Goal: Find specific page/section: Find specific page/section

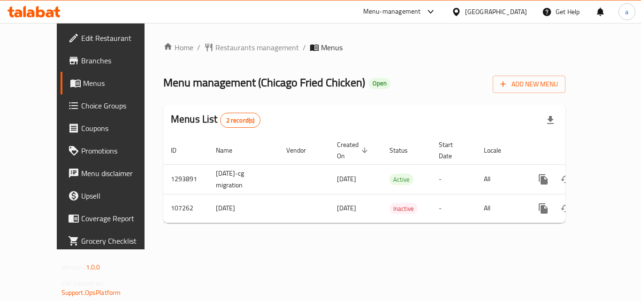
click at [507, 12] on div "[GEOGRAPHIC_DATA]" at bounding box center [496, 12] width 62 height 10
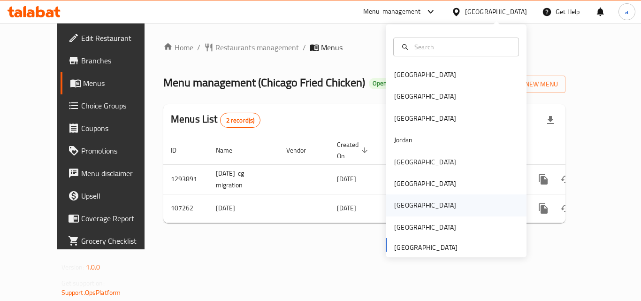
click at [411, 207] on div "[GEOGRAPHIC_DATA]" at bounding box center [425, 205] width 77 height 22
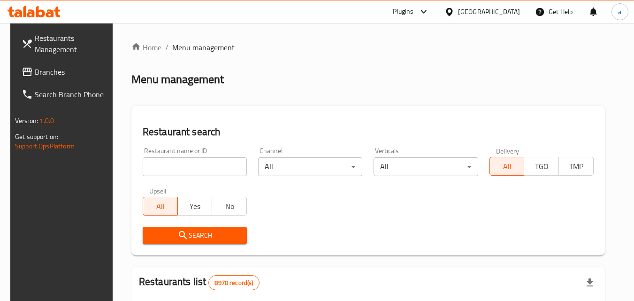
click at [506, 13] on div "[GEOGRAPHIC_DATA]" at bounding box center [489, 12] width 62 height 10
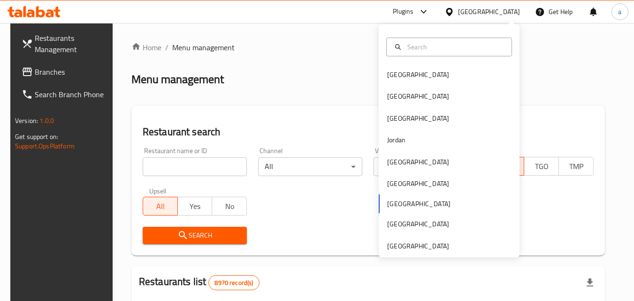
click at [400, 252] on div "Bahrain Egypt Iraq Jordan Kuwait Oman Qatar Saudi Arabia United Arab Emirates" at bounding box center [449, 140] width 141 height 233
click at [408, 243] on div "[GEOGRAPHIC_DATA]" at bounding box center [418, 246] width 62 height 10
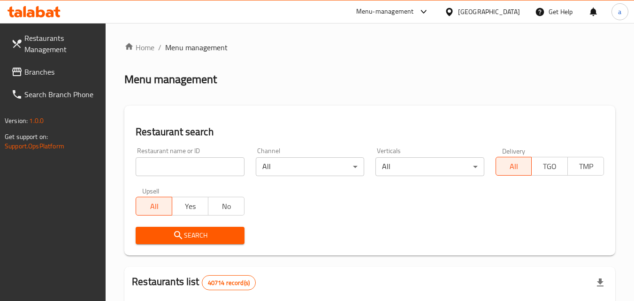
click at [37, 68] on span "Branches" at bounding box center [61, 71] width 74 height 11
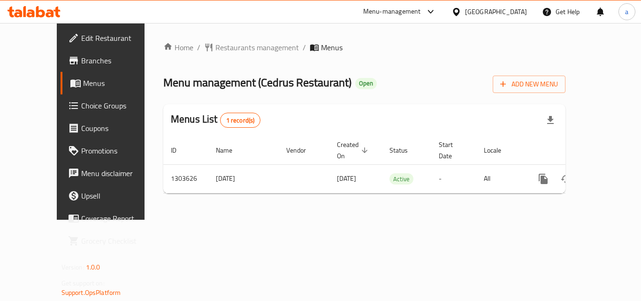
click at [491, 8] on div "[GEOGRAPHIC_DATA]" at bounding box center [496, 12] width 62 height 10
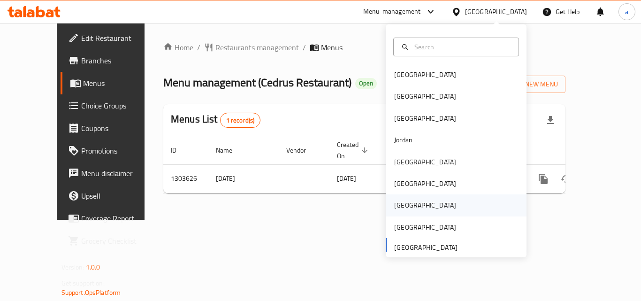
click at [411, 205] on div "[GEOGRAPHIC_DATA]" at bounding box center [425, 205] width 77 height 22
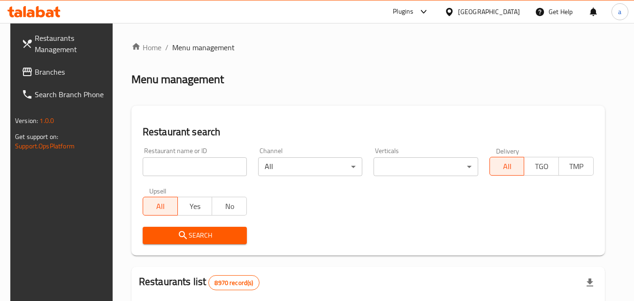
click at [49, 70] on span "Branches" at bounding box center [72, 71] width 74 height 11
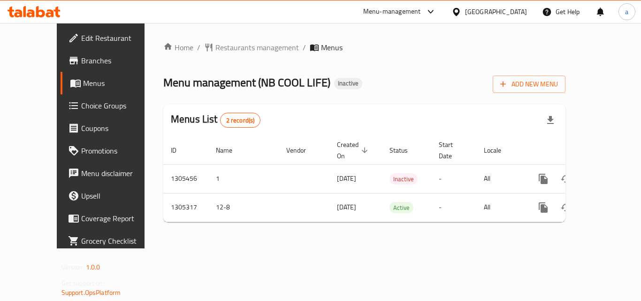
click at [522, 9] on div "[GEOGRAPHIC_DATA]" at bounding box center [496, 12] width 62 height 10
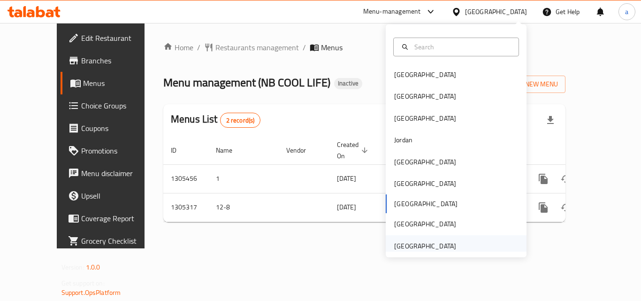
click at [424, 244] on div "[GEOGRAPHIC_DATA]" at bounding box center [425, 246] width 62 height 10
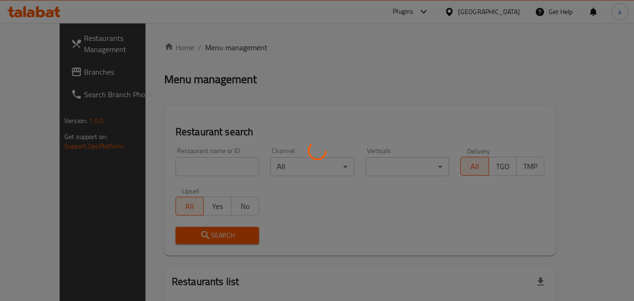
click at [54, 73] on div at bounding box center [317, 150] width 634 height 301
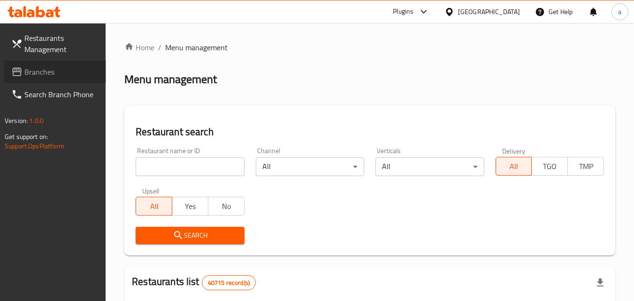
click at [54, 73] on span "Branches" at bounding box center [61, 71] width 74 height 11
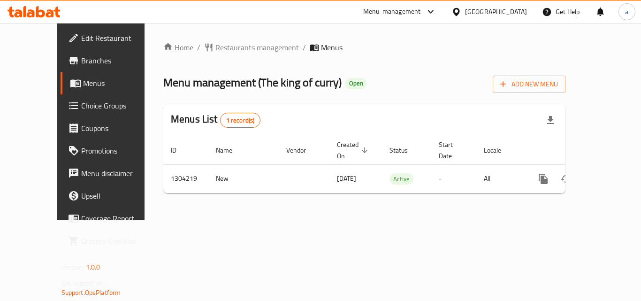
click at [491, 11] on div "[GEOGRAPHIC_DATA]" at bounding box center [496, 12] width 62 height 10
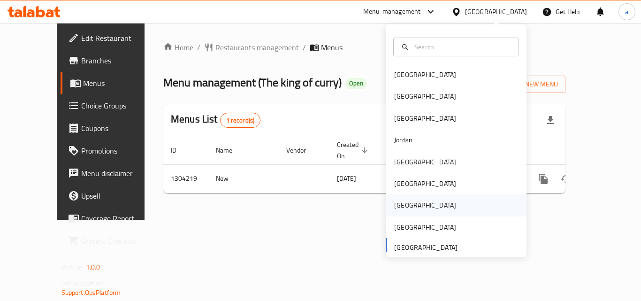
click at [400, 201] on div "[GEOGRAPHIC_DATA]" at bounding box center [425, 205] width 62 height 10
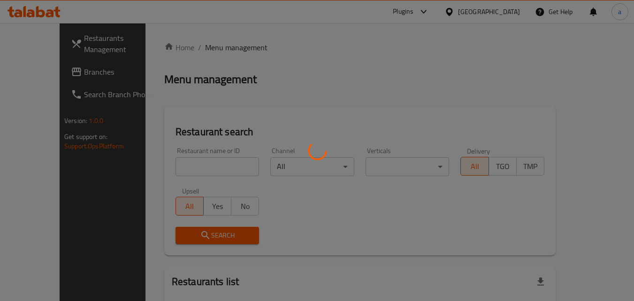
click at [505, 11] on div at bounding box center [317, 150] width 634 height 301
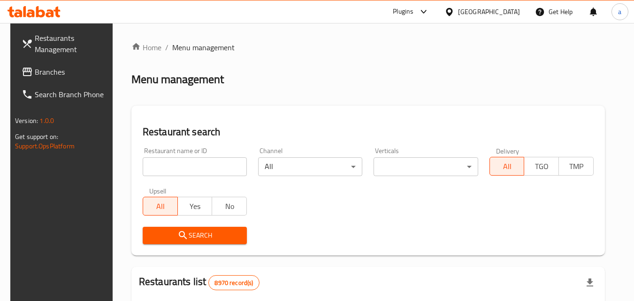
click at [507, 13] on div "[GEOGRAPHIC_DATA]" at bounding box center [489, 12] width 62 height 10
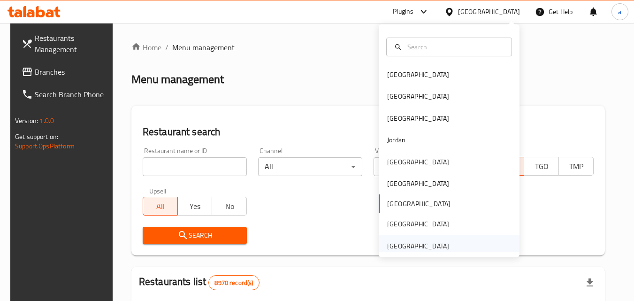
click at [416, 246] on div "[GEOGRAPHIC_DATA]" at bounding box center [418, 246] width 62 height 10
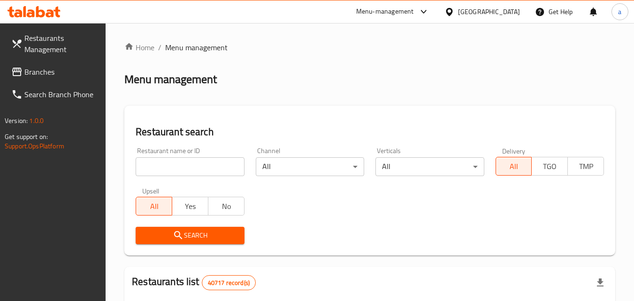
click at [55, 74] on span "Branches" at bounding box center [61, 71] width 74 height 11
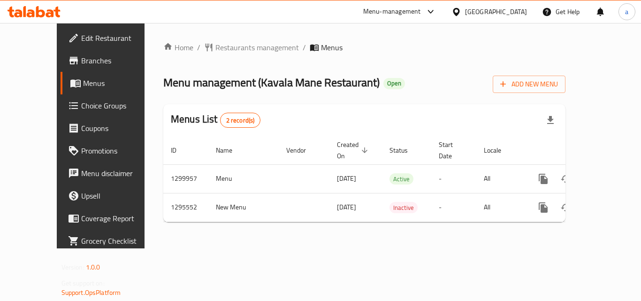
click at [484, 9] on div "United Arab Emirates" at bounding box center [496, 12] width 62 height 10
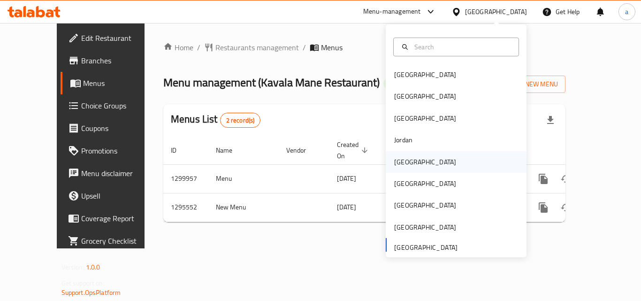
click at [404, 161] on div "Kuwait" at bounding box center [425, 162] width 62 height 10
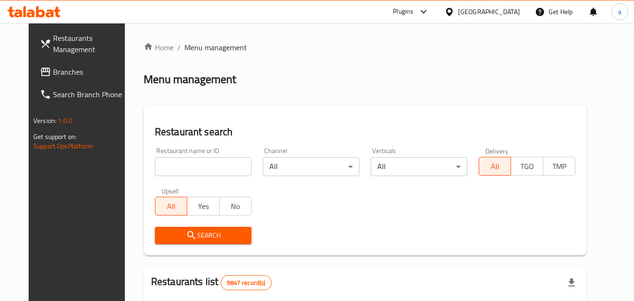
click at [53, 69] on span "Branches" at bounding box center [90, 71] width 74 height 11
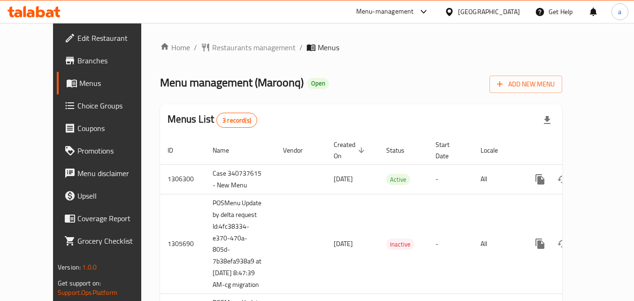
click at [515, 8] on div "[GEOGRAPHIC_DATA]" at bounding box center [489, 12] width 62 height 10
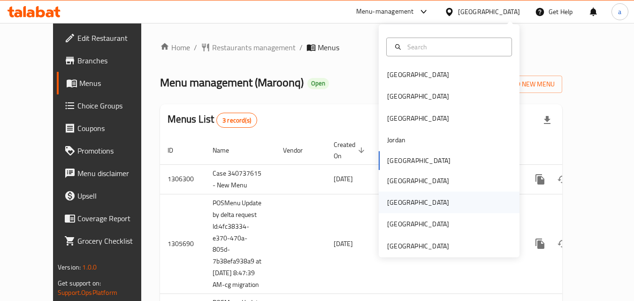
click at [398, 208] on div "Qatar" at bounding box center [418, 203] width 77 height 22
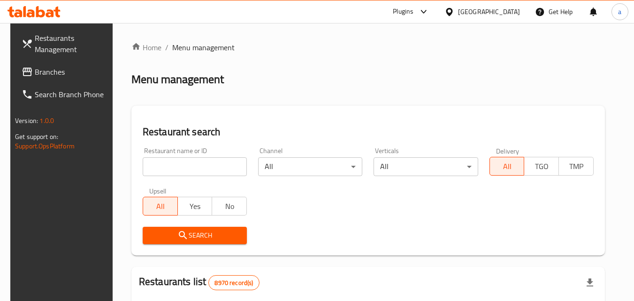
click at [55, 69] on span "Branches" at bounding box center [72, 71] width 74 height 11
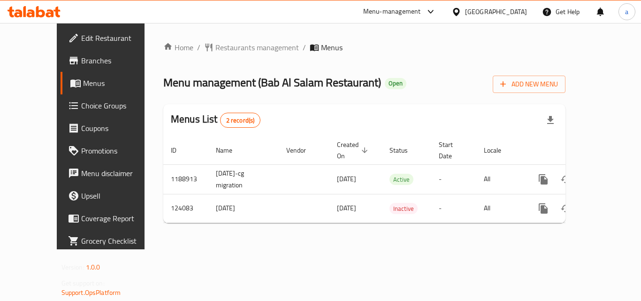
click at [461, 13] on icon at bounding box center [457, 12] width 10 height 10
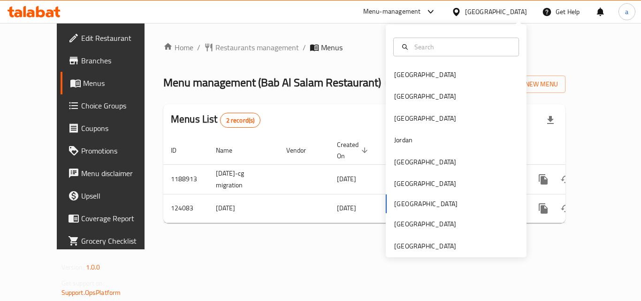
click at [407, 252] on div "Bahrain Egypt Iraq Jordan Kuwait Oman Qatar Saudi Arabia United Arab Emirates" at bounding box center [456, 140] width 141 height 233
click at [409, 248] on div "[GEOGRAPHIC_DATA]" at bounding box center [425, 246] width 62 height 10
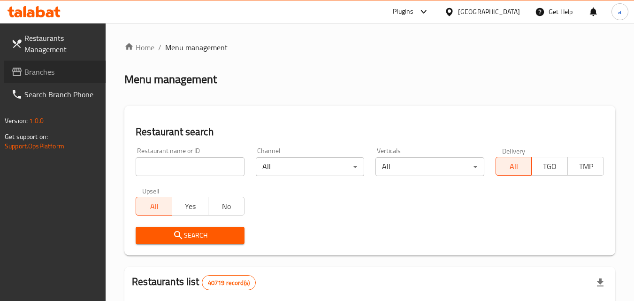
click at [48, 73] on span "Branches" at bounding box center [61, 71] width 74 height 11
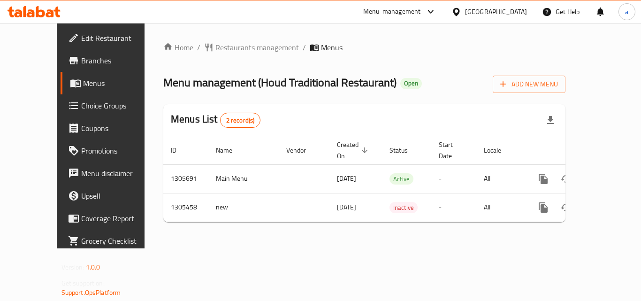
click at [494, 12] on div "[GEOGRAPHIC_DATA]" at bounding box center [496, 12] width 62 height 10
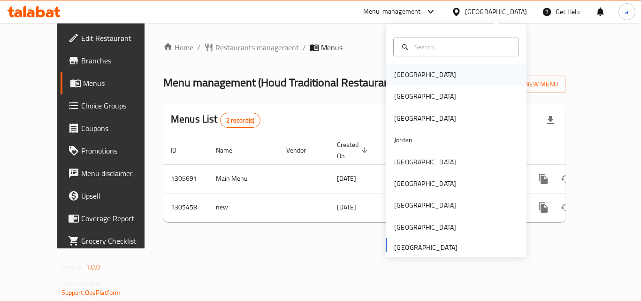
click at [422, 78] on div "[GEOGRAPHIC_DATA]" at bounding box center [456, 75] width 141 height 22
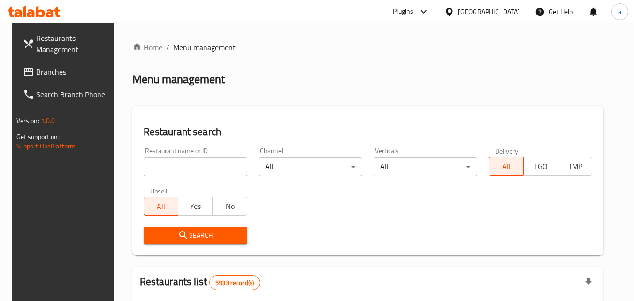
click at [45, 74] on span "Branches" at bounding box center [73, 71] width 74 height 11
